Goal: Task Accomplishment & Management: Use online tool/utility

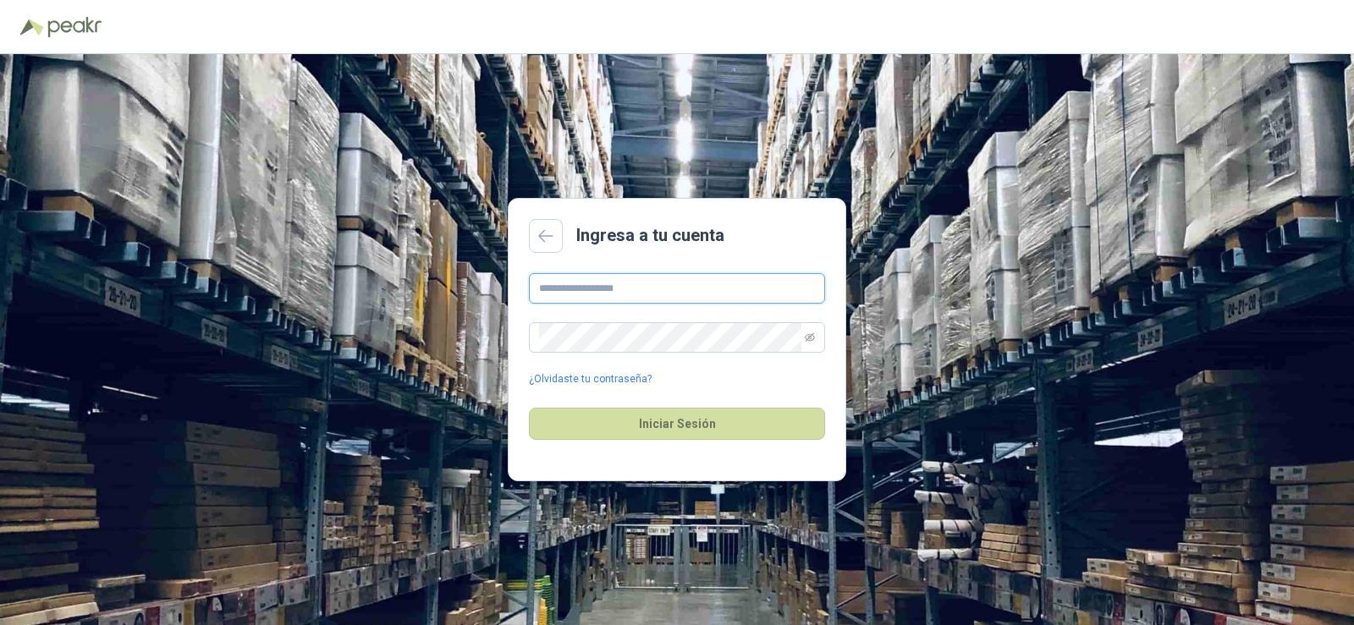
type input "**********"
click at [567, 423] on button "Iniciar Sesión" at bounding box center [677, 424] width 296 height 32
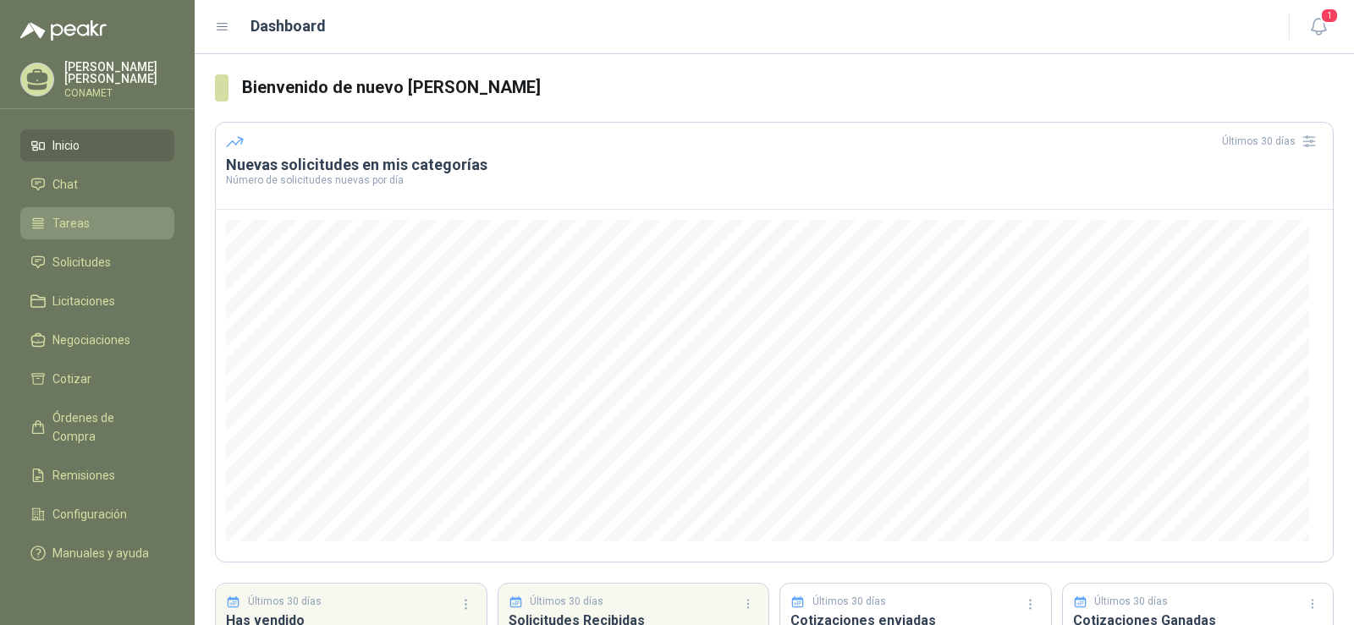
click at [64, 225] on span "Tareas" at bounding box center [70, 223] width 37 height 19
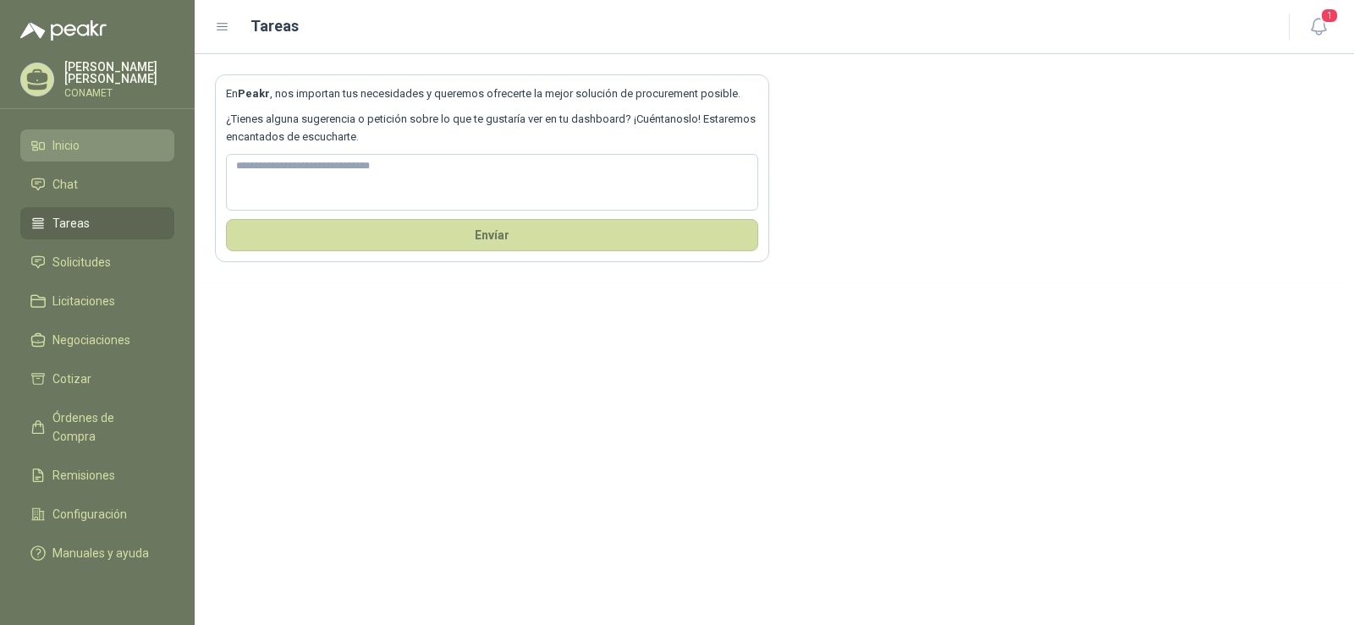
click at [54, 156] on link "Inicio" at bounding box center [97, 145] width 154 height 32
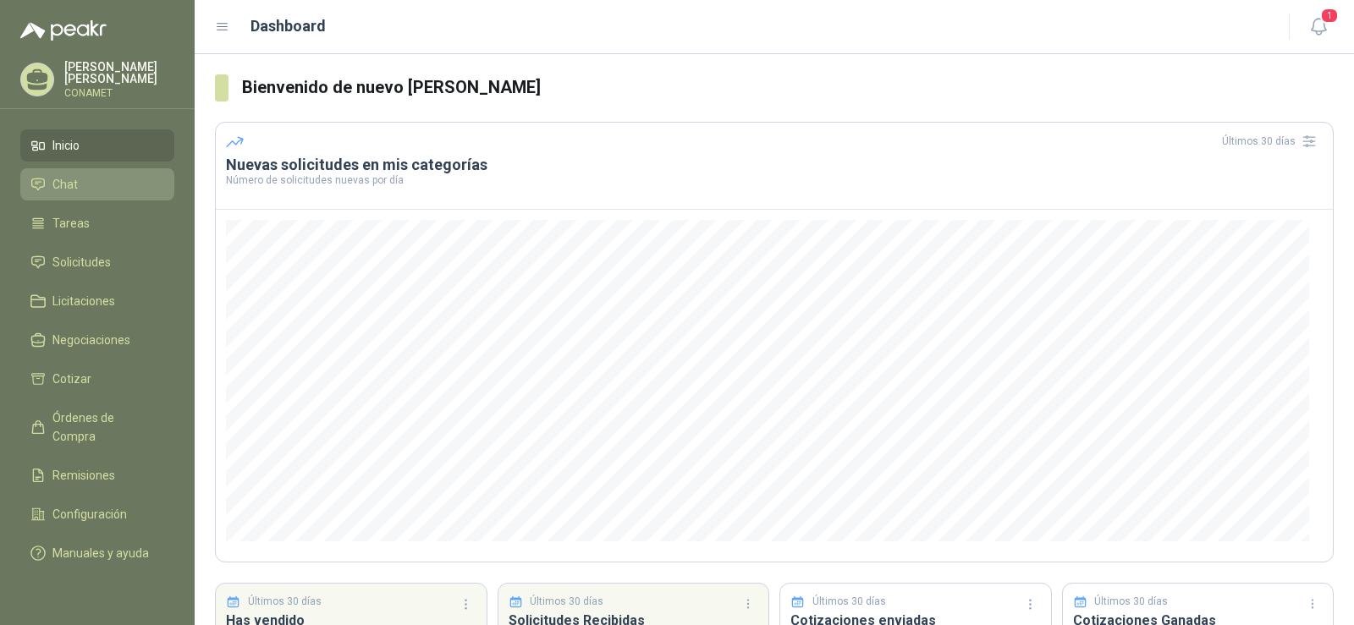
click at [56, 183] on span "Chat" at bounding box center [64, 184] width 25 height 19
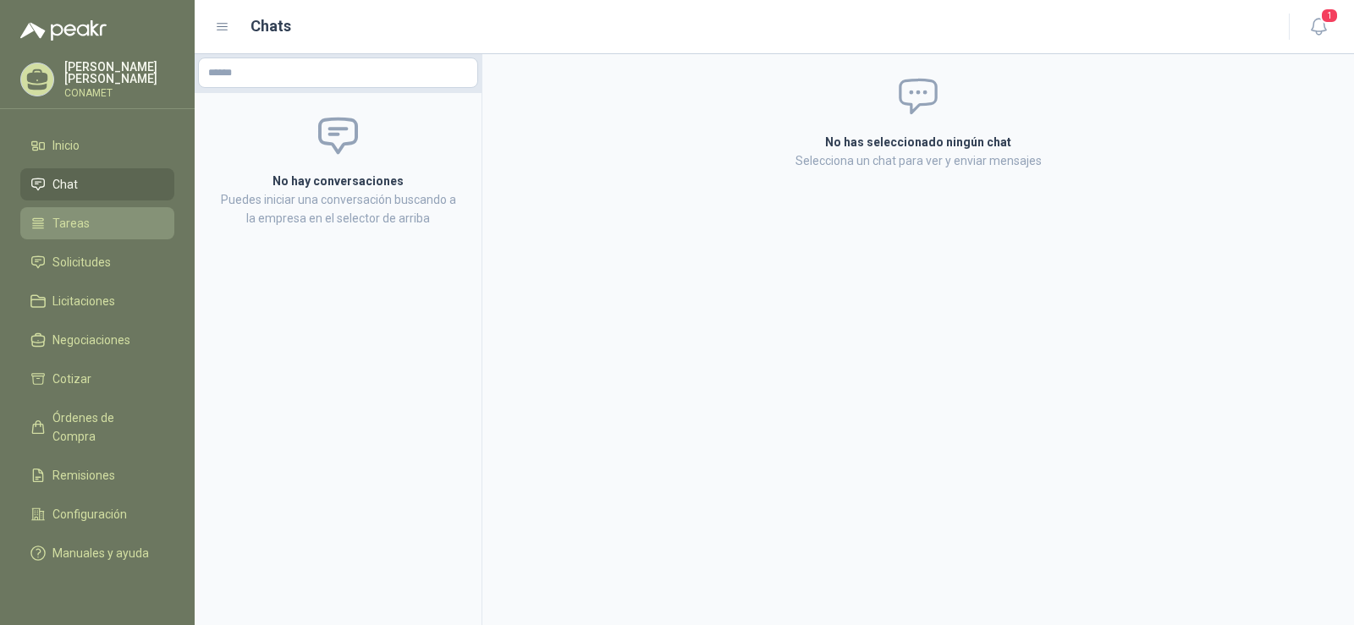
click at [73, 216] on span "Tareas" at bounding box center [70, 223] width 37 height 19
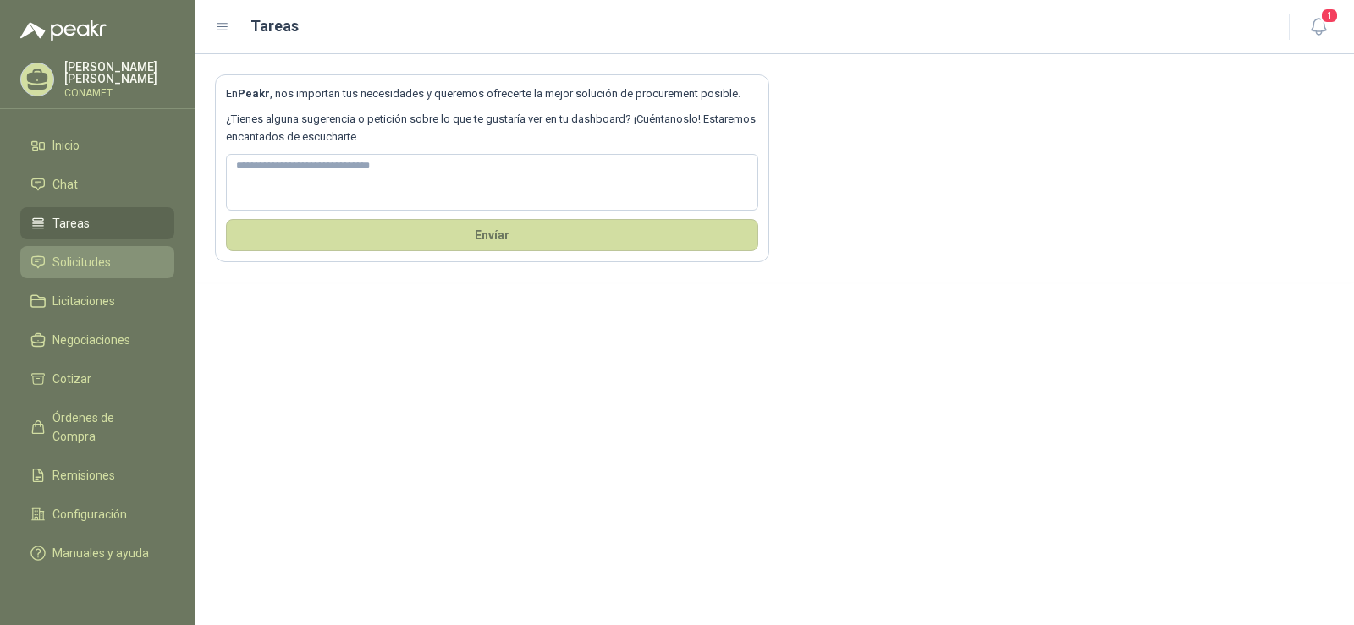
click at [69, 257] on span "Solicitudes" at bounding box center [81, 262] width 58 height 19
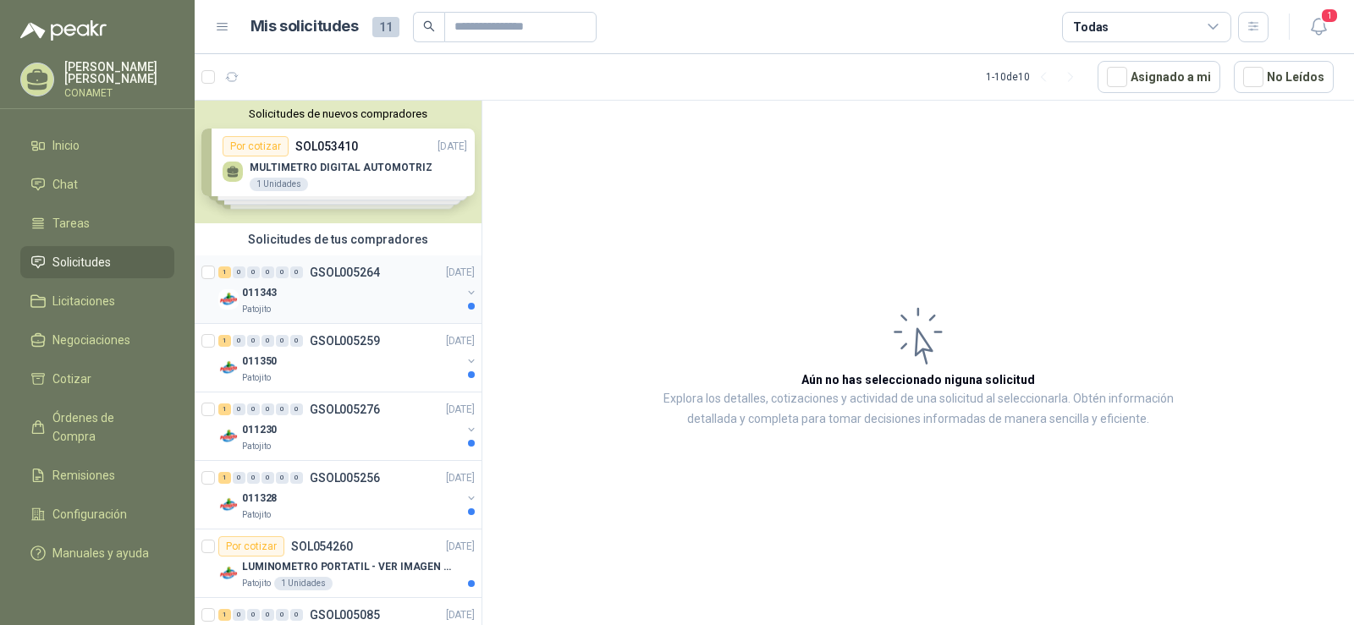
click at [319, 282] on div "1 0 0 0 0 0 GSOL005264 [DATE]" at bounding box center [348, 272] width 260 height 20
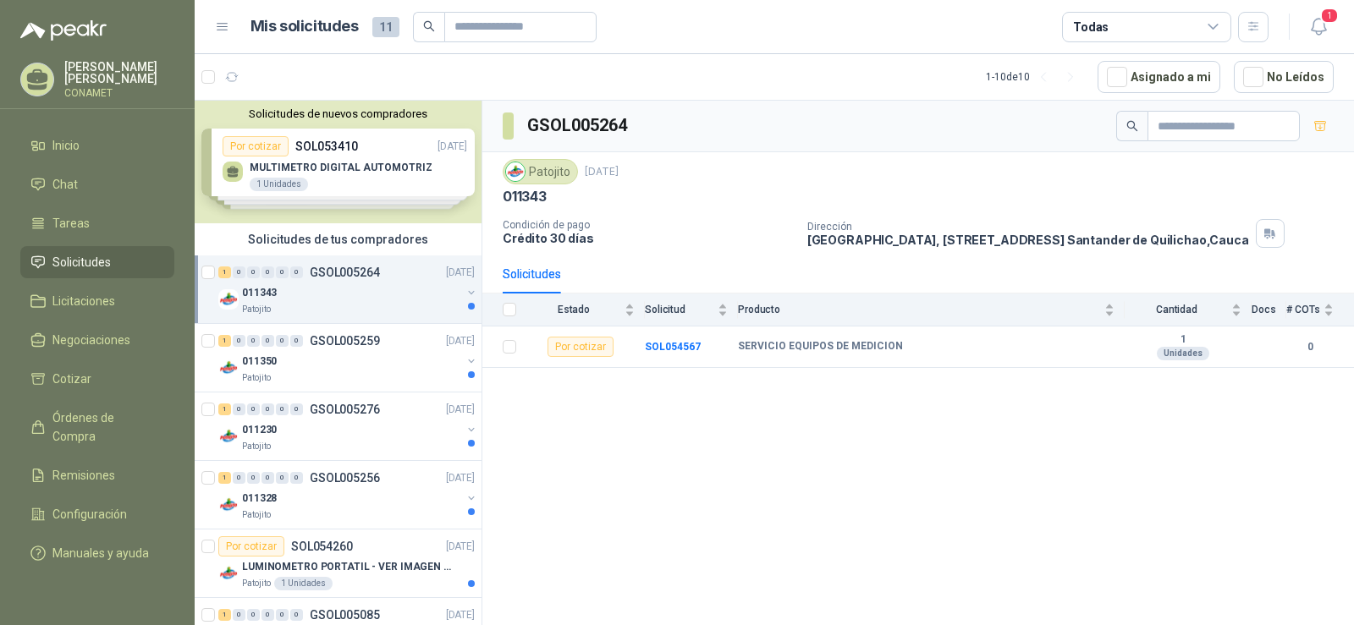
click at [331, 174] on div "Solicitudes de nuevos compradores Por cotizar SOL053410 [DATE] MULTIMETRO DIGIT…" at bounding box center [338, 162] width 287 height 123
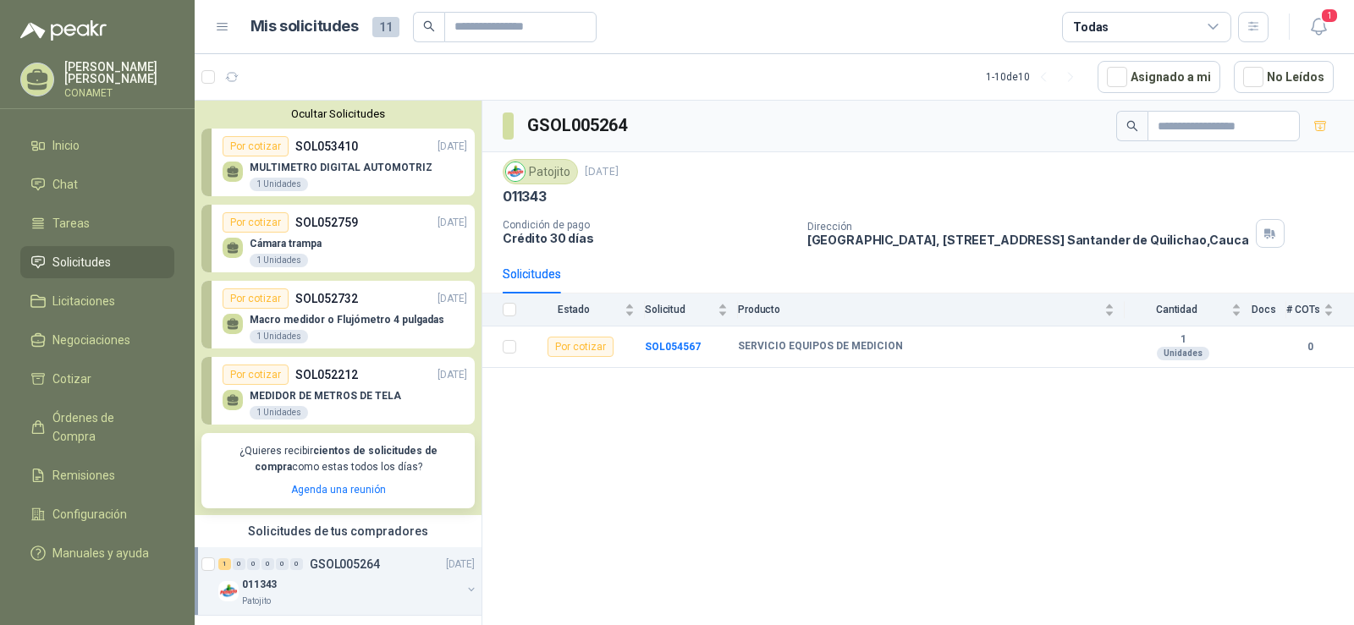
click at [324, 229] on p "SOL052759" at bounding box center [326, 222] width 63 height 19
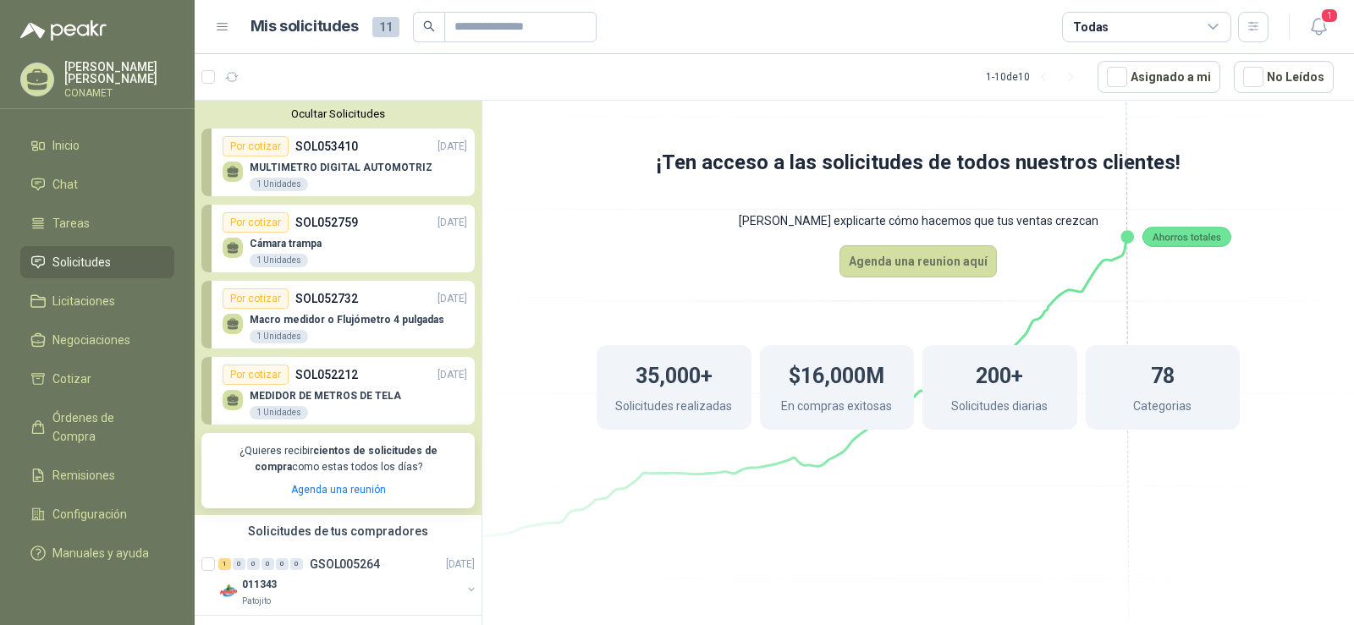
click at [332, 173] on p "MULTIMETRO DIGITAL AUTOMOTRIZ" at bounding box center [341, 168] width 183 height 12
click at [318, 162] on div "MULTIMETRO DIGITAL AUTOMOTRIZ 1 Unidades" at bounding box center [345, 175] width 245 height 36
